Goal: Consume media (video, audio)

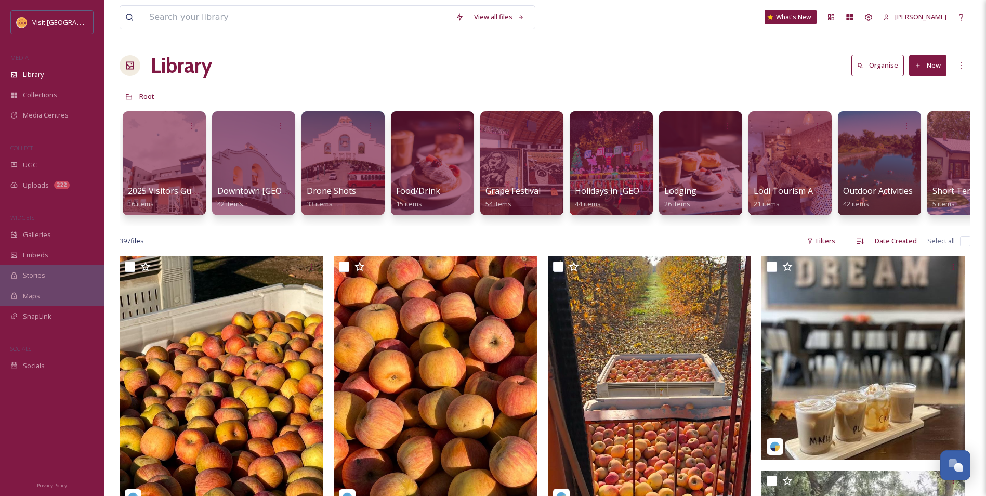
scroll to position [2391, 0]
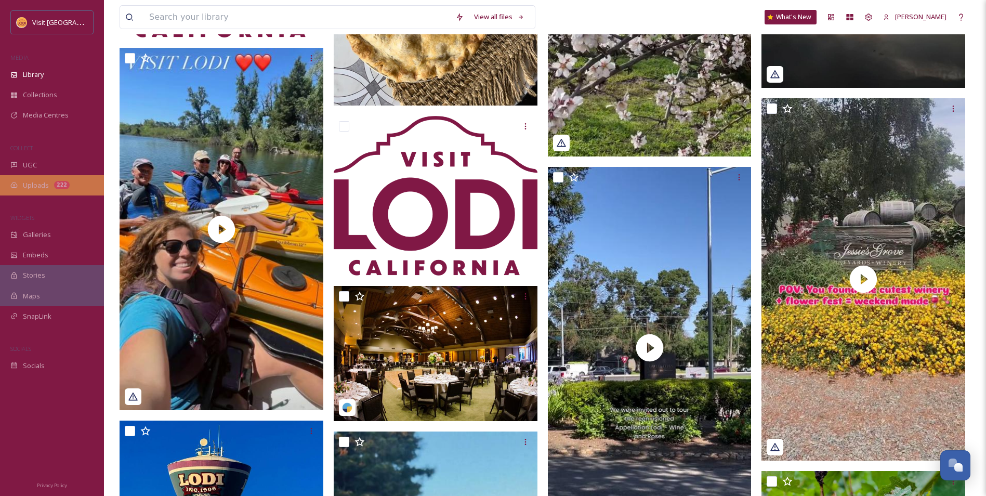
click at [48, 183] on span "Uploads" at bounding box center [36, 185] width 26 height 10
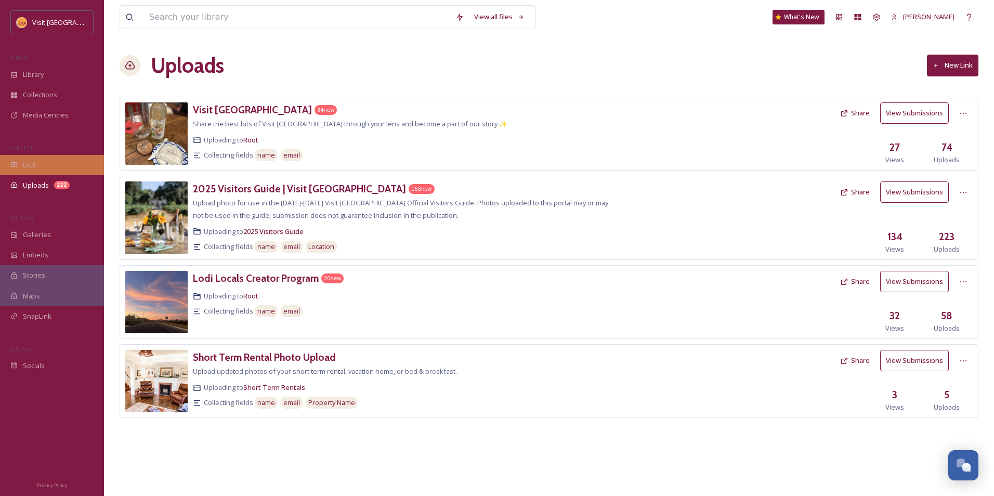
click at [50, 171] on div "UGC" at bounding box center [52, 165] width 104 height 20
